Goal: Answer question/provide support

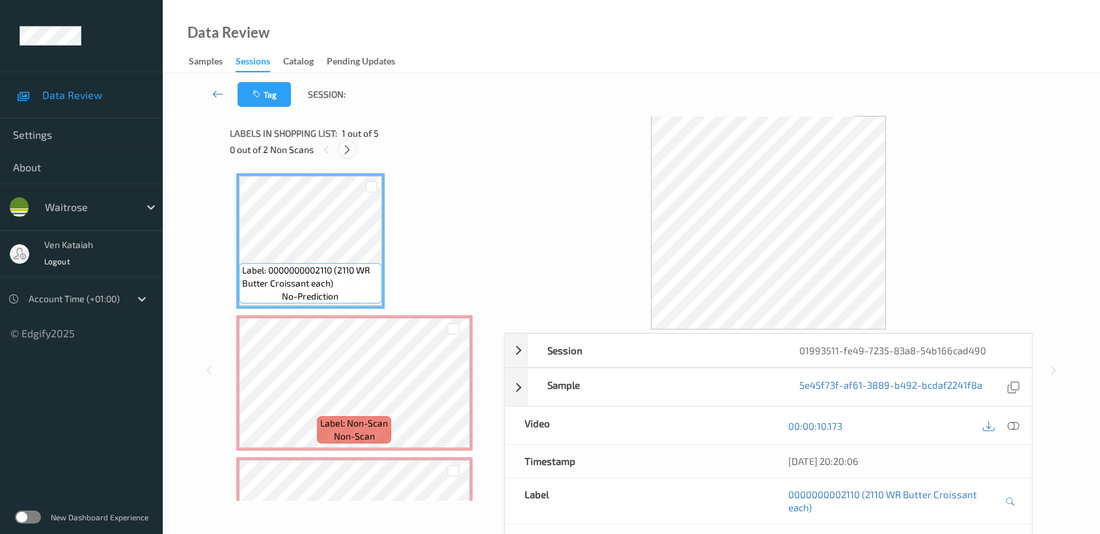
click at [344, 148] on icon at bounding box center [347, 150] width 11 height 12
click at [1015, 424] on icon at bounding box center [1014, 426] width 12 height 12
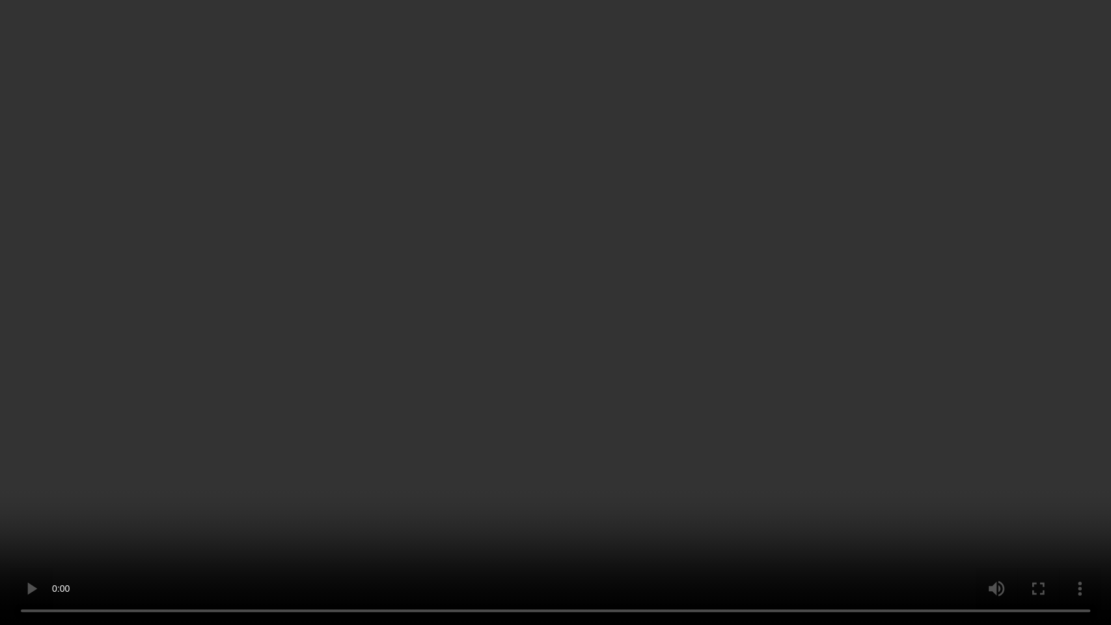
click at [510, 412] on video at bounding box center [555, 312] width 1111 height 625
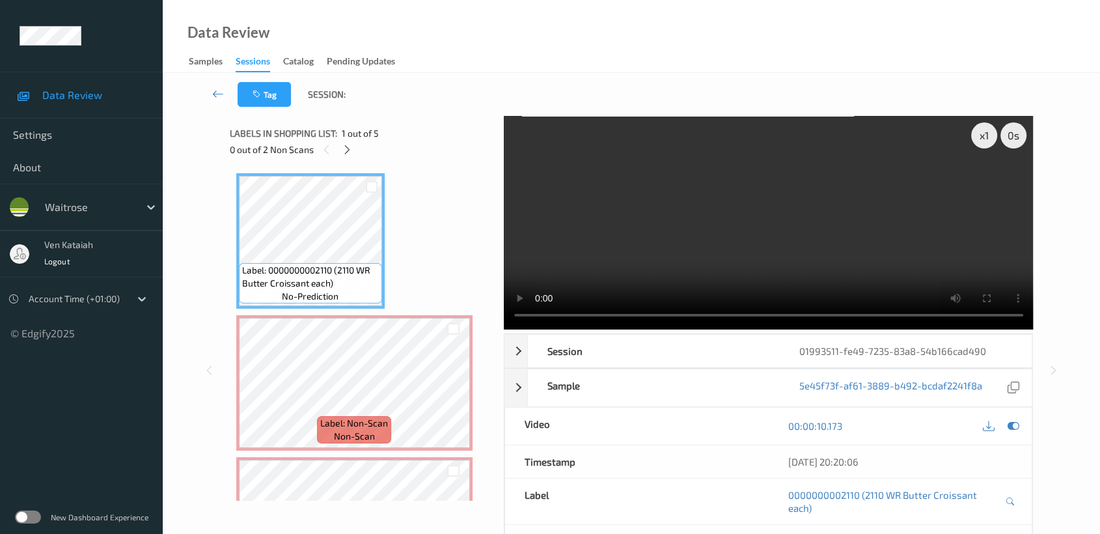
click at [1021, 418] on div at bounding box center [1001, 426] width 42 height 18
click at [1015, 423] on icon at bounding box center [1014, 426] width 12 height 12
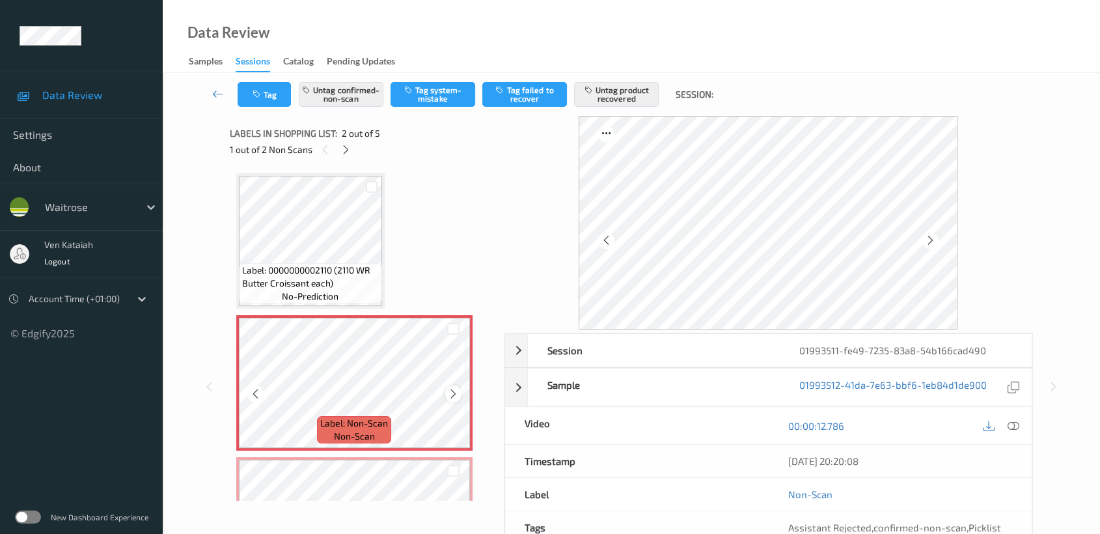
click at [457, 392] on icon at bounding box center [453, 394] width 11 height 12
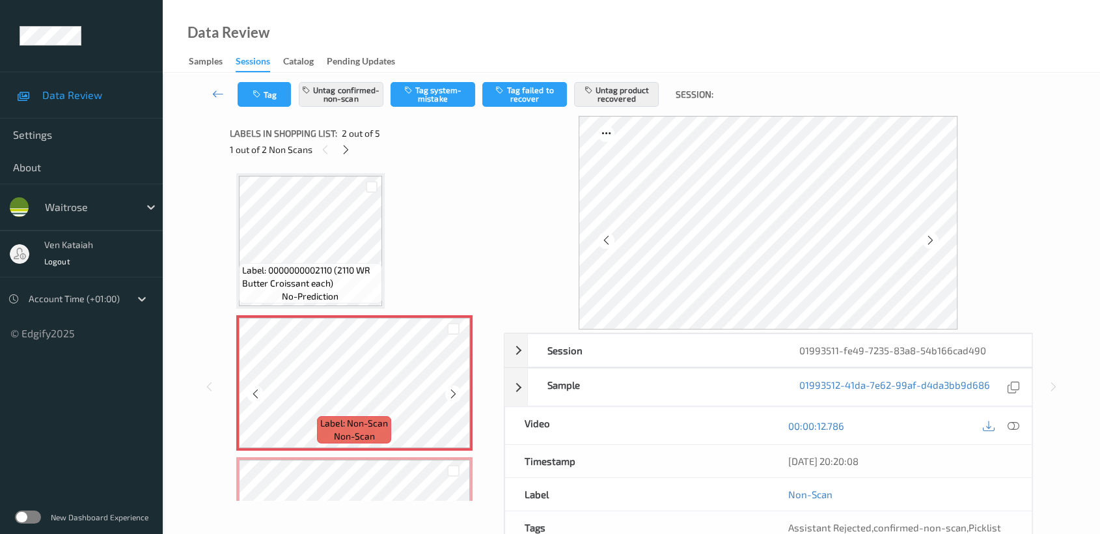
click at [457, 392] on icon at bounding box center [453, 394] width 11 height 12
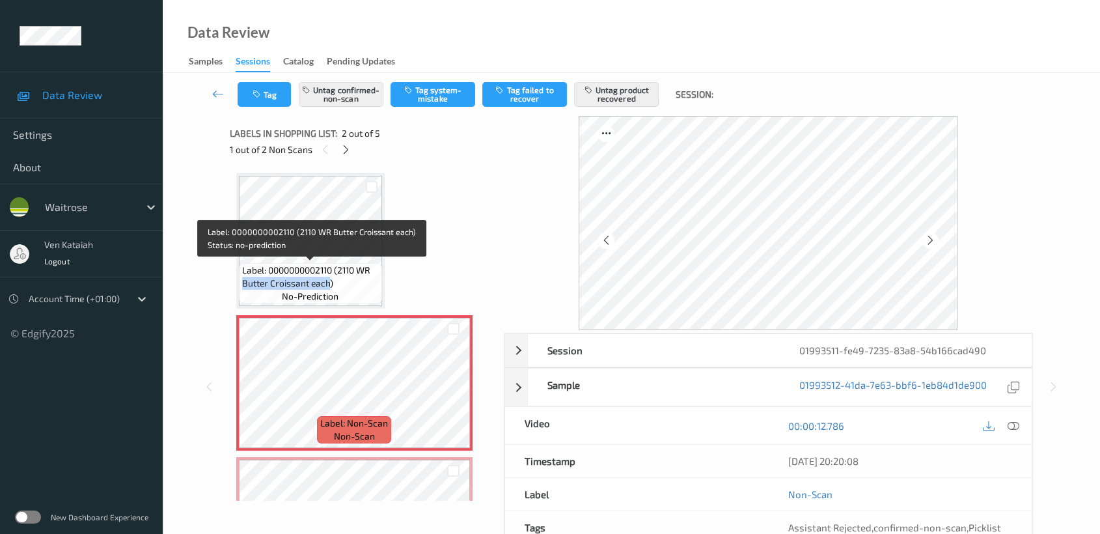
drag, startPoint x: 240, startPoint y: 281, endPoint x: 327, endPoint y: 282, distance: 87.9
click at [327, 282] on div "Label: 0000000002110 (2110 WR Butter Croissant each) no-prediction" at bounding box center [310, 283] width 143 height 40
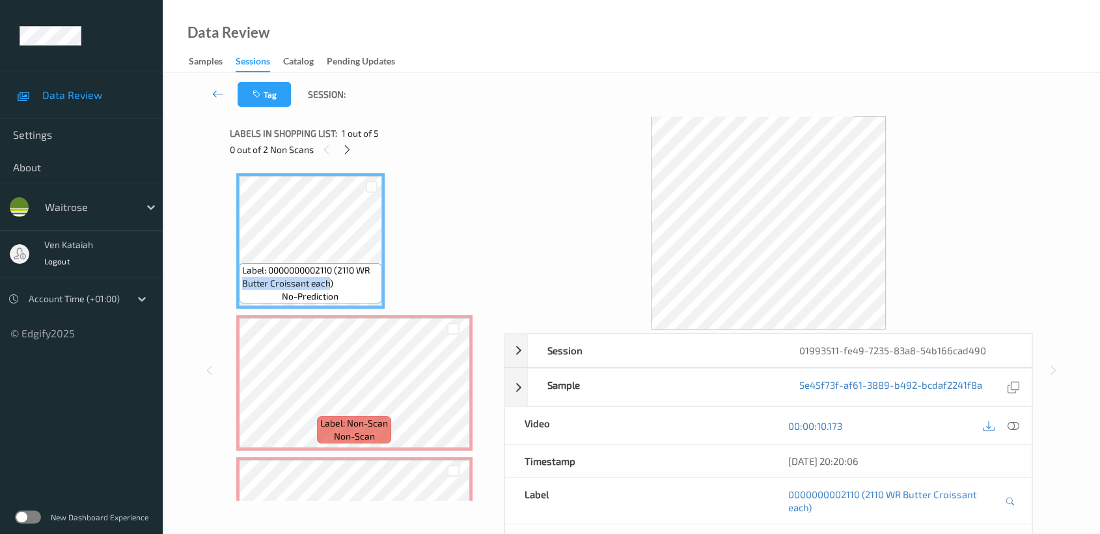
copy span "Butter Croissant each"
click at [455, 396] on icon at bounding box center [453, 394] width 11 height 12
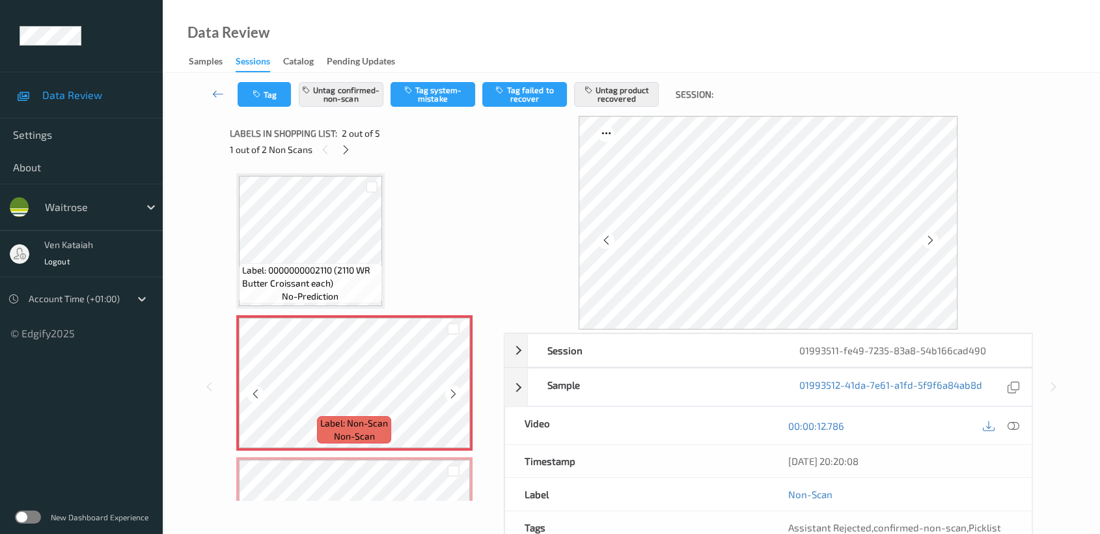
click at [455, 396] on icon at bounding box center [453, 394] width 11 height 12
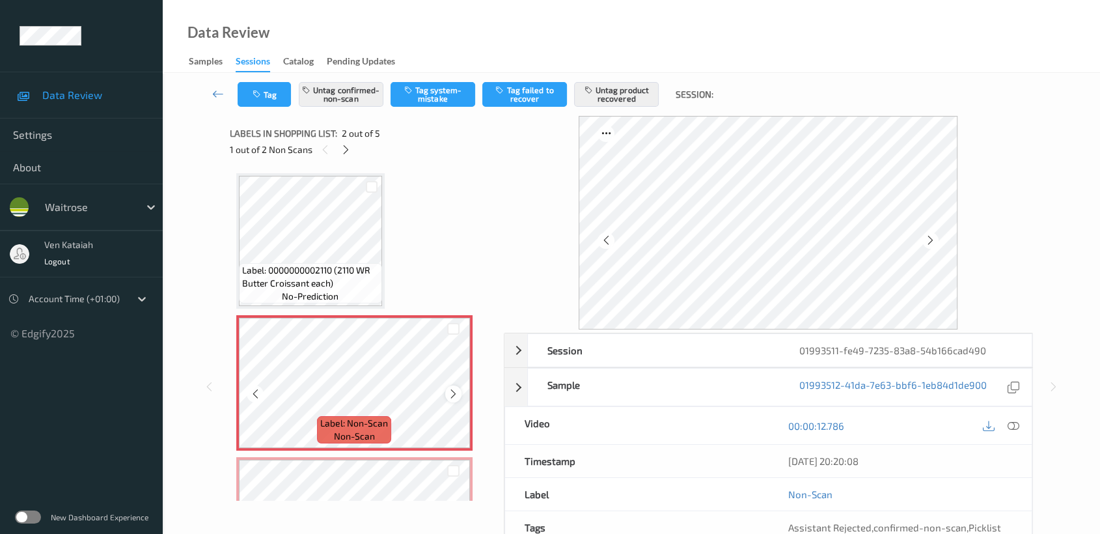
click at [454, 395] on icon at bounding box center [453, 394] width 11 height 12
